Goal: Book appointment/travel/reservation

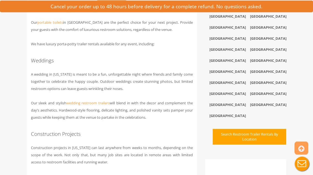
scroll to position [356, 0]
click at [103, 103] on link "wedding restroom trailers" at bounding box center [88, 102] width 44 height 5
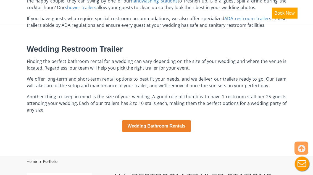
scroll to position [386, 0]
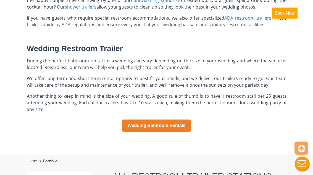
click at [186, 120] on link "Wedding Bathroom Rentals" at bounding box center [156, 126] width 69 height 12
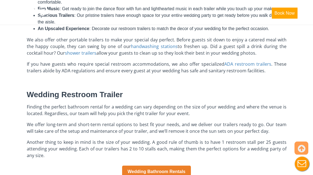
scroll to position [340, 0]
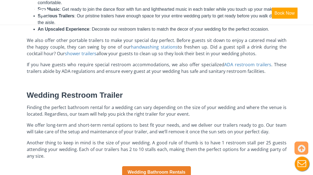
click at [260, 65] on span "ADA restroom trailers" at bounding box center [247, 65] width 47 height 6
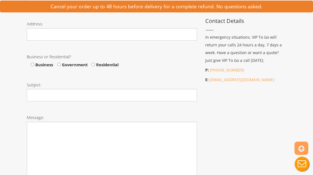
scroll to position [260, 0]
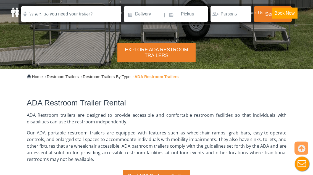
scroll to position [98, 0]
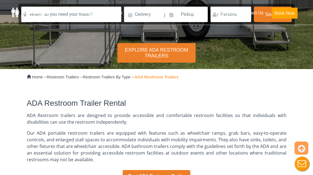
click at [173, 47] on div "Explore ADA Restroom Trailers" at bounding box center [156, 53] width 78 height 20
click at [175, 54] on div "Explore ADA Restroom Trailers" at bounding box center [156, 53] width 78 height 20
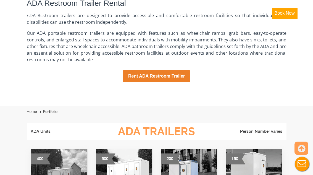
scroll to position [204, 0]
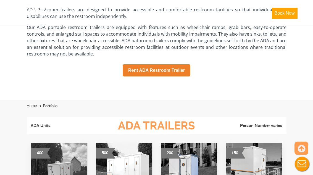
click at [182, 68] on link "Rent ADA Restroom Trailer" at bounding box center [156, 70] width 68 height 12
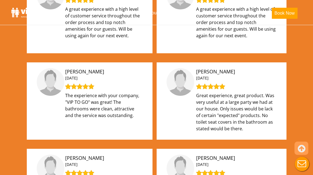
scroll to position [612, 0]
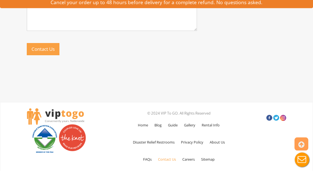
scroll to position [414, 0]
